Goal: Information Seeking & Learning: Learn about a topic

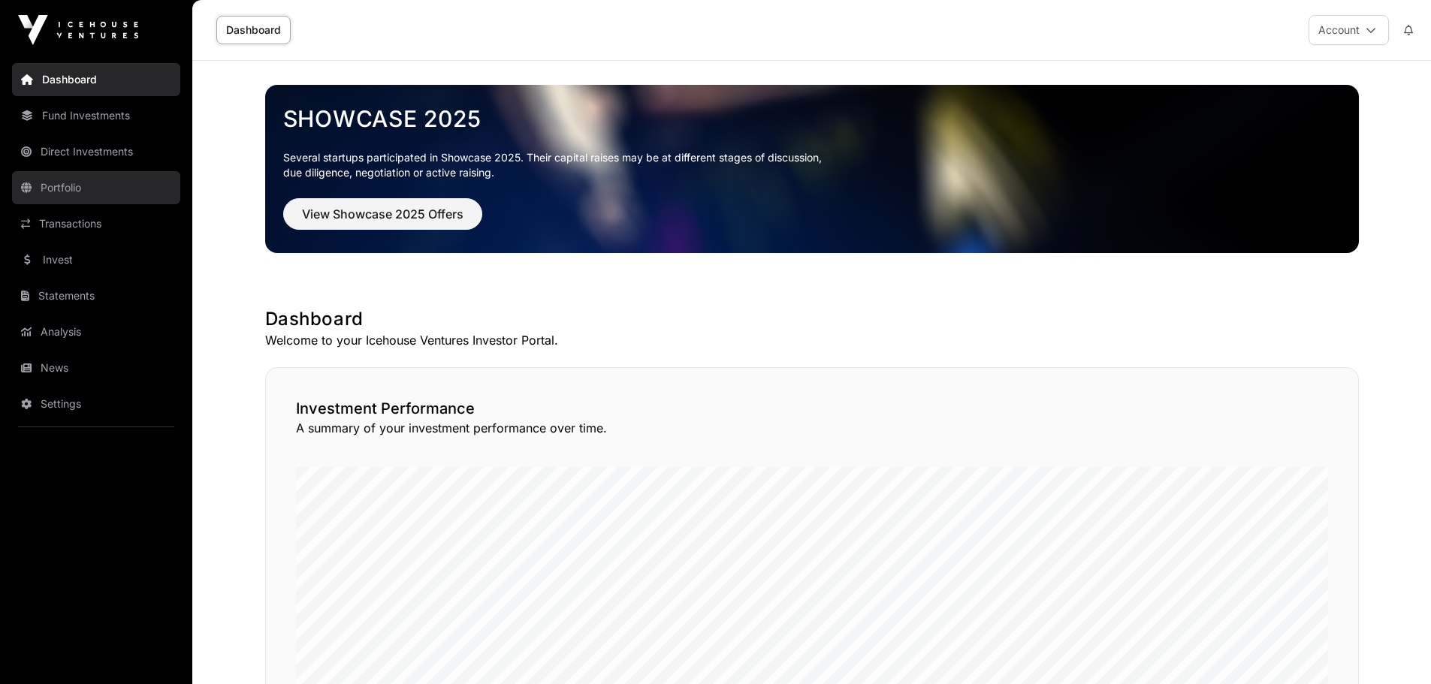
click at [71, 188] on link "Portfolio" at bounding box center [96, 187] width 168 height 33
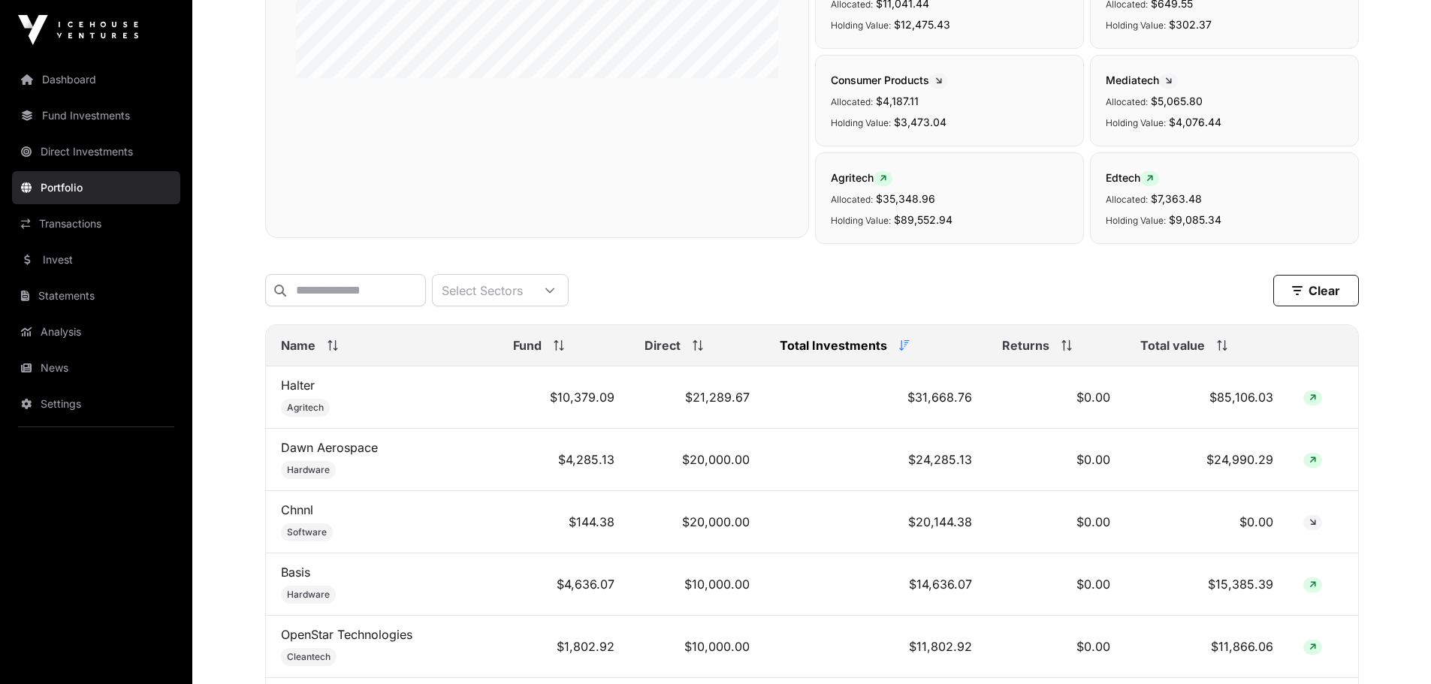
scroll to position [644, 0]
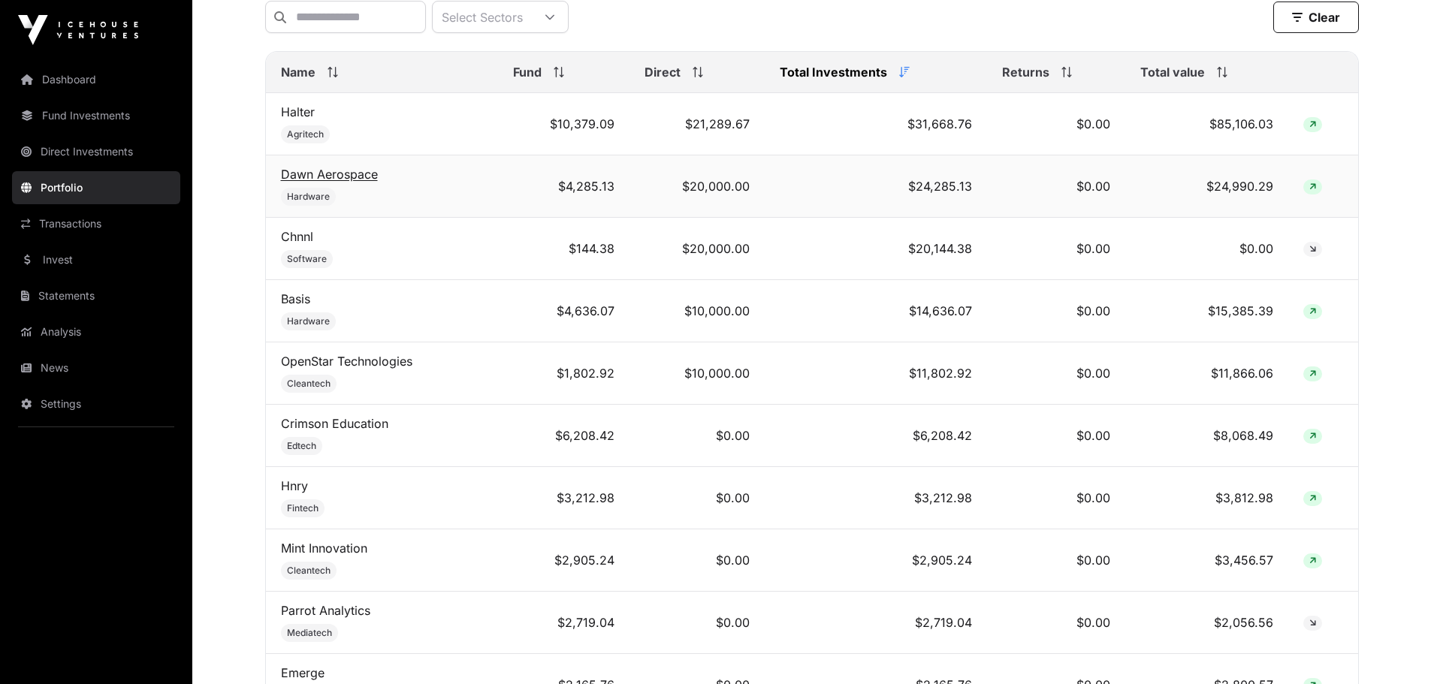
click at [318, 182] on link "Dawn Aerospace" at bounding box center [329, 174] width 97 height 15
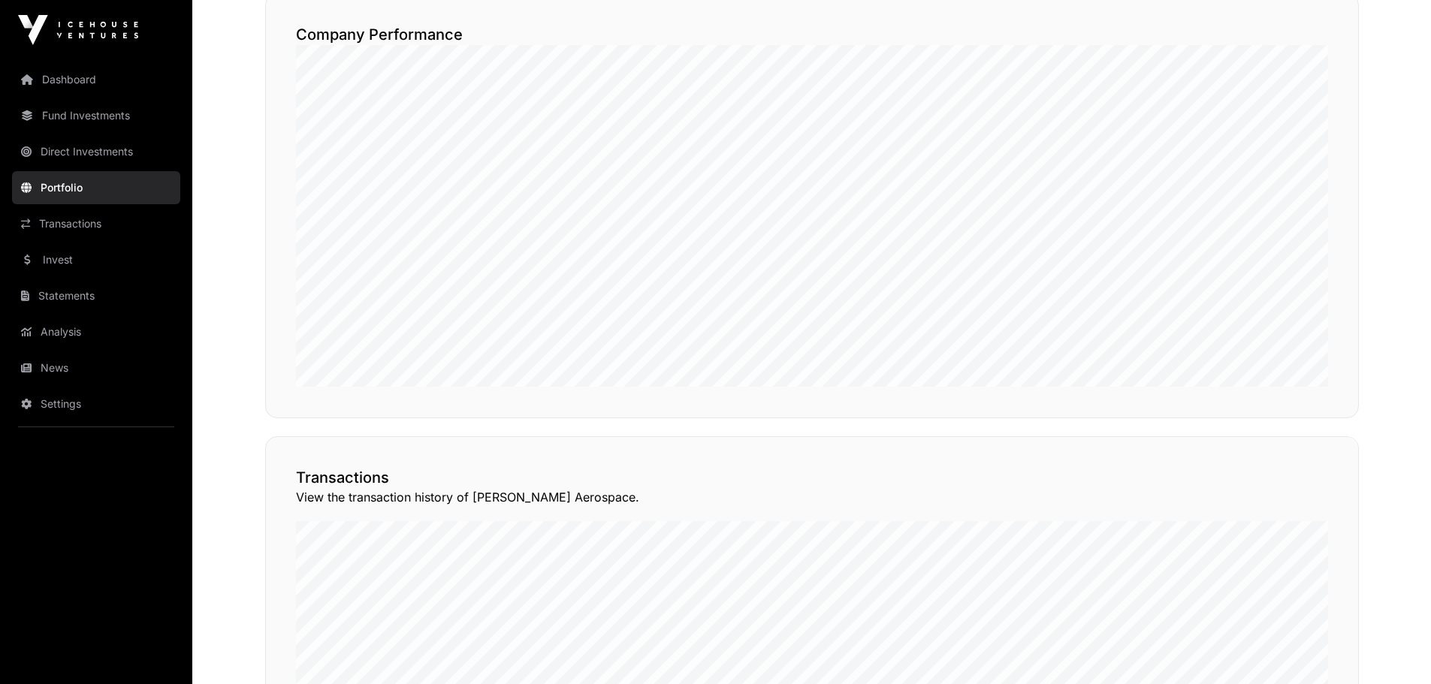
scroll to position [924, 0]
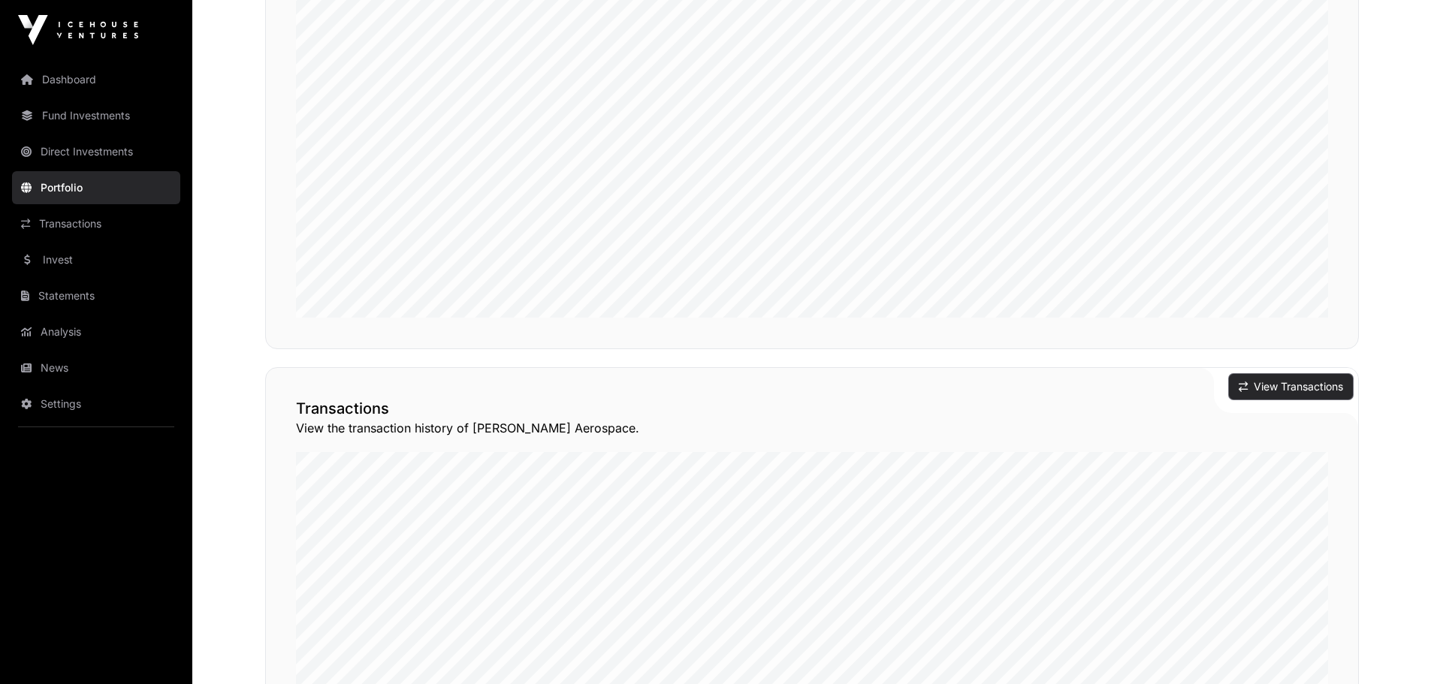
click at [1296, 382] on button "View Transactions" at bounding box center [1291, 387] width 124 height 26
